Goal: Transaction & Acquisition: Obtain resource

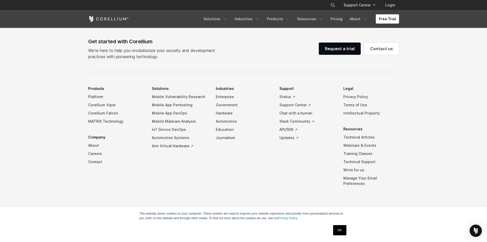
scroll to position [1098, 0]
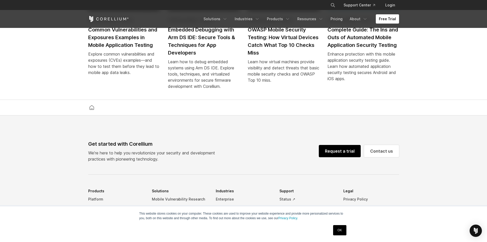
click at [337, 154] on link "Request a trial" at bounding box center [340, 151] width 42 height 12
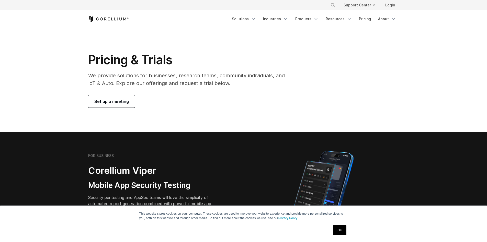
click at [117, 104] on span "Set up a meeting" at bounding box center [111, 101] width 35 height 6
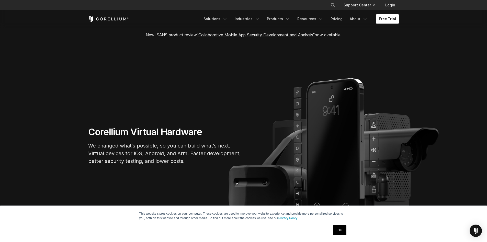
scroll to position [1098, 0]
